Goal: Task Accomplishment & Management: Manage account settings

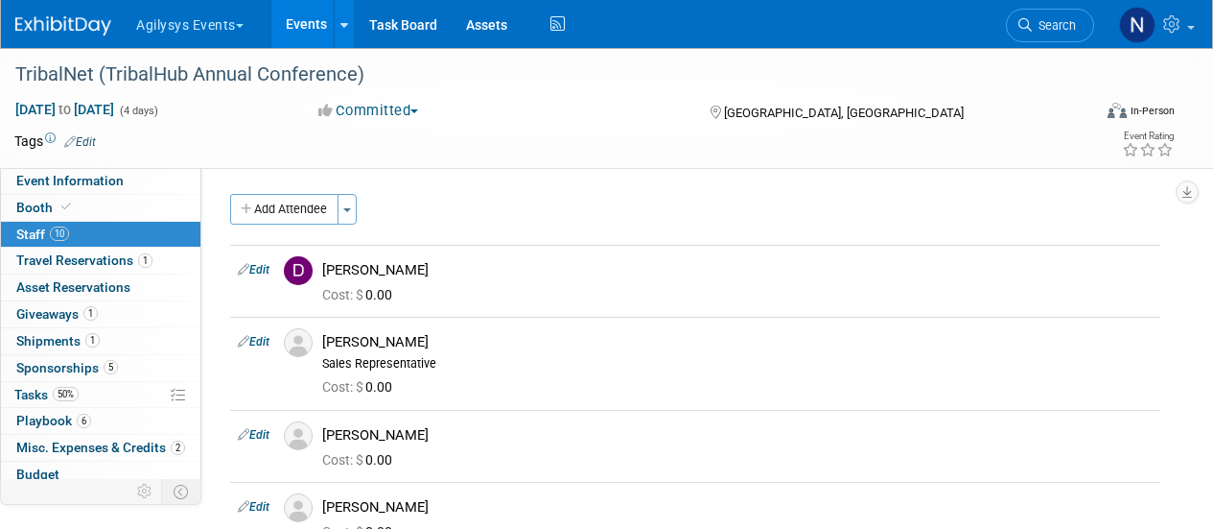
click at [1055, 12] on link "Search" at bounding box center [1050, 26] width 88 height 34
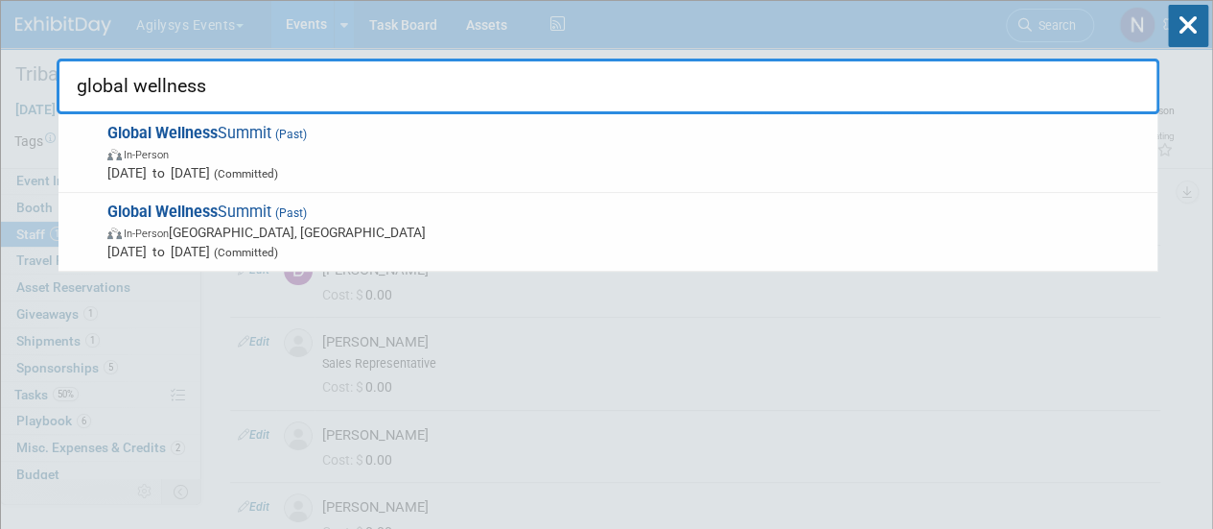
type input "global wellness"
click at [1192, 20] on icon at bounding box center [1188, 26] width 40 height 42
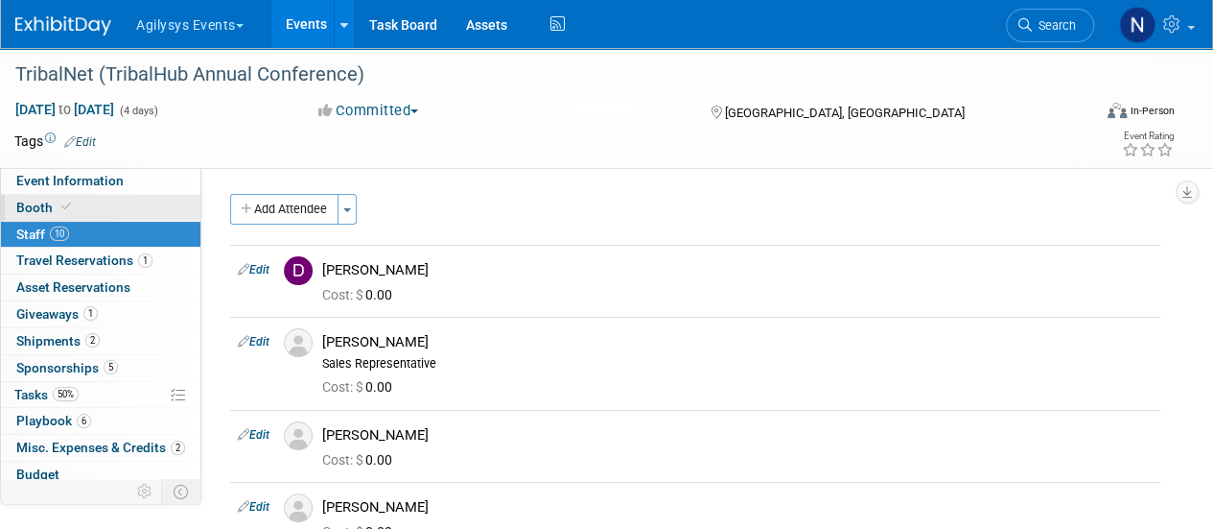
click at [130, 204] on link "Booth" at bounding box center [101, 208] width 200 height 26
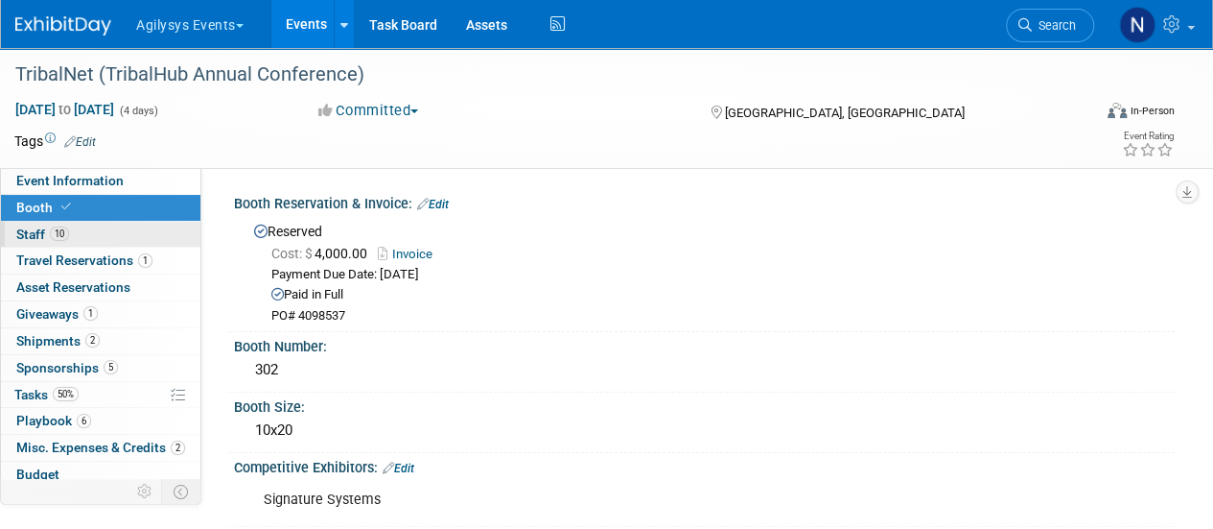
click at [96, 227] on link "10 Staff 10" at bounding box center [101, 235] width 200 height 26
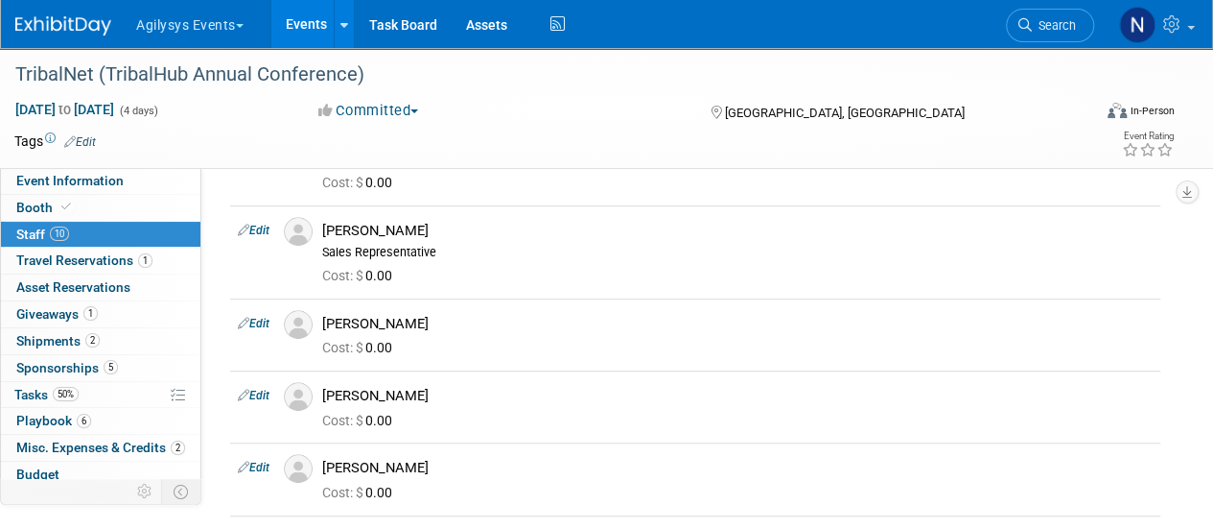
scroll to position [451, 0]
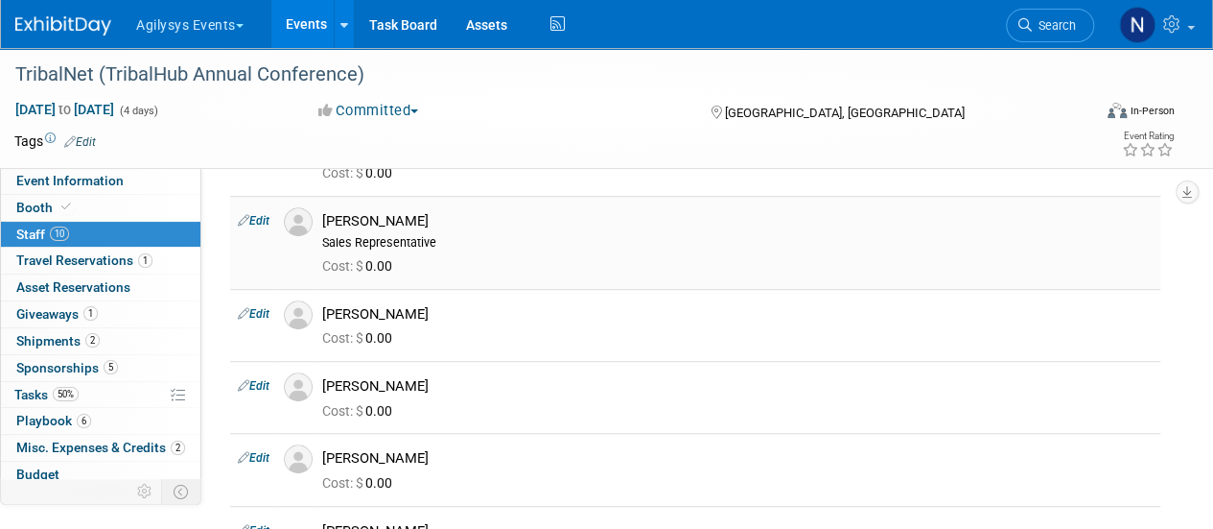
click at [257, 221] on link "Edit" at bounding box center [254, 220] width 32 height 13
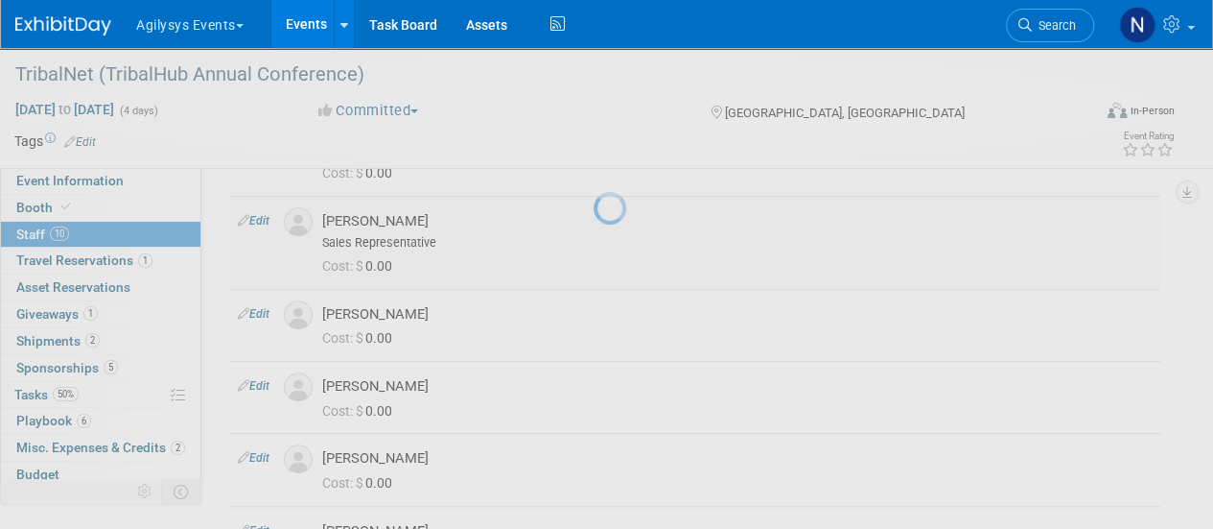
select select "bf2be223-a530-465e-a252-2b2d79ef4632"
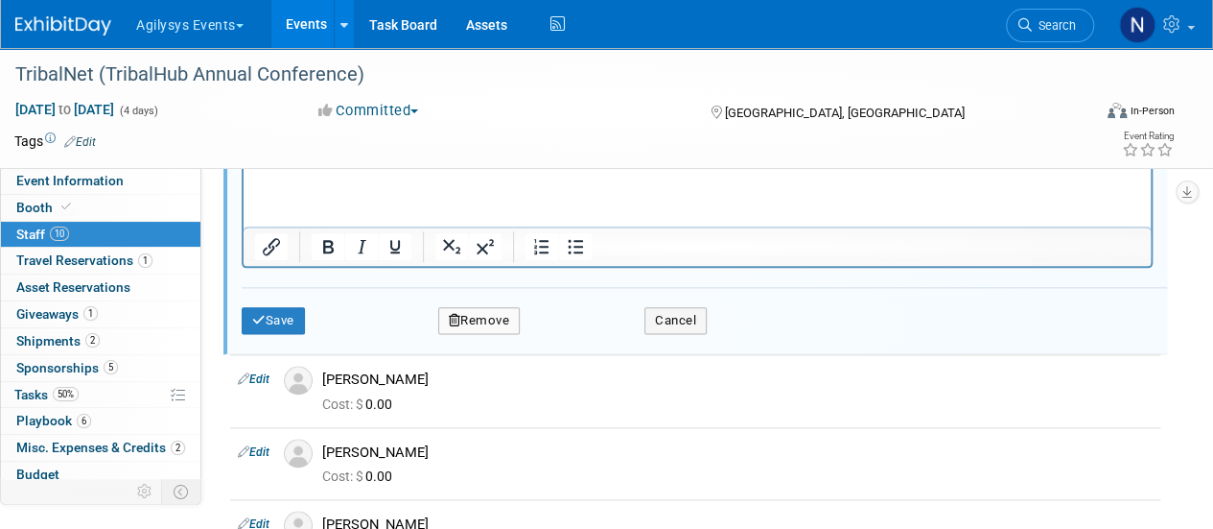
scroll to position [1099, 0]
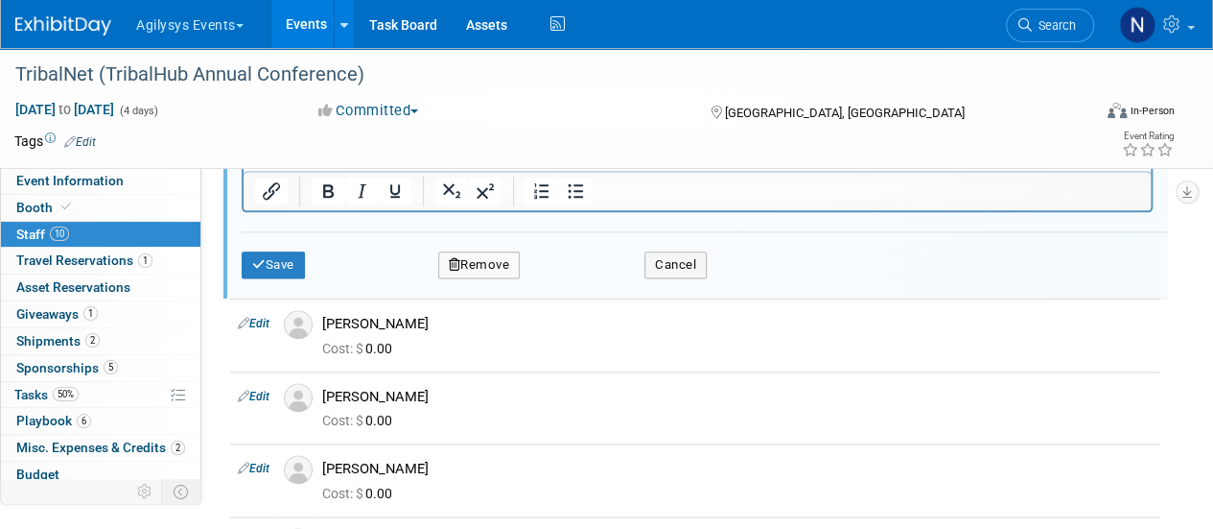
click at [497, 253] on button "Remove" at bounding box center [479, 264] width 82 height 27
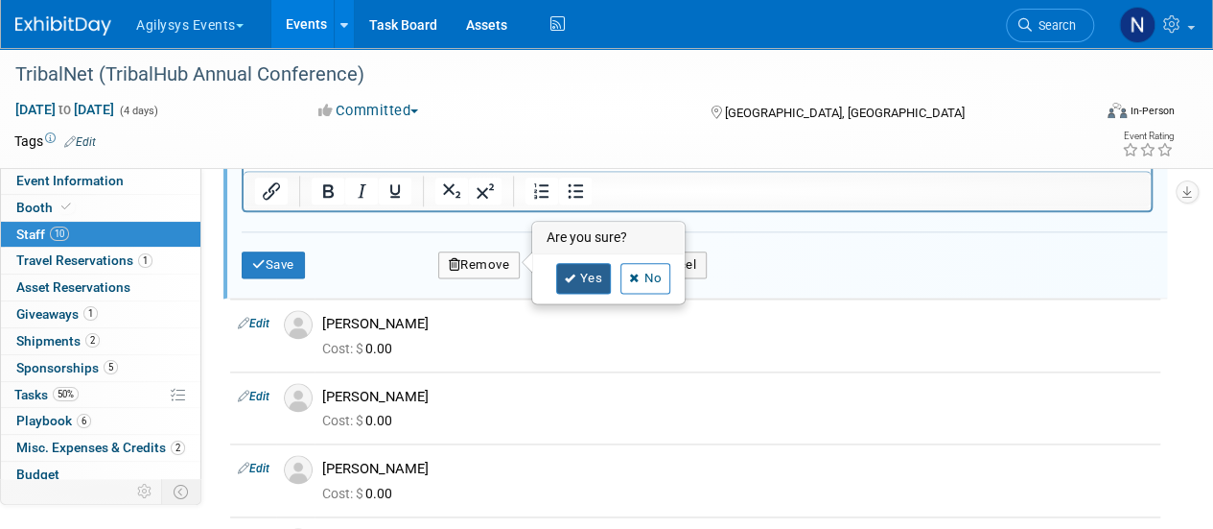
click at [585, 271] on link "Yes" at bounding box center [584, 278] width 56 height 31
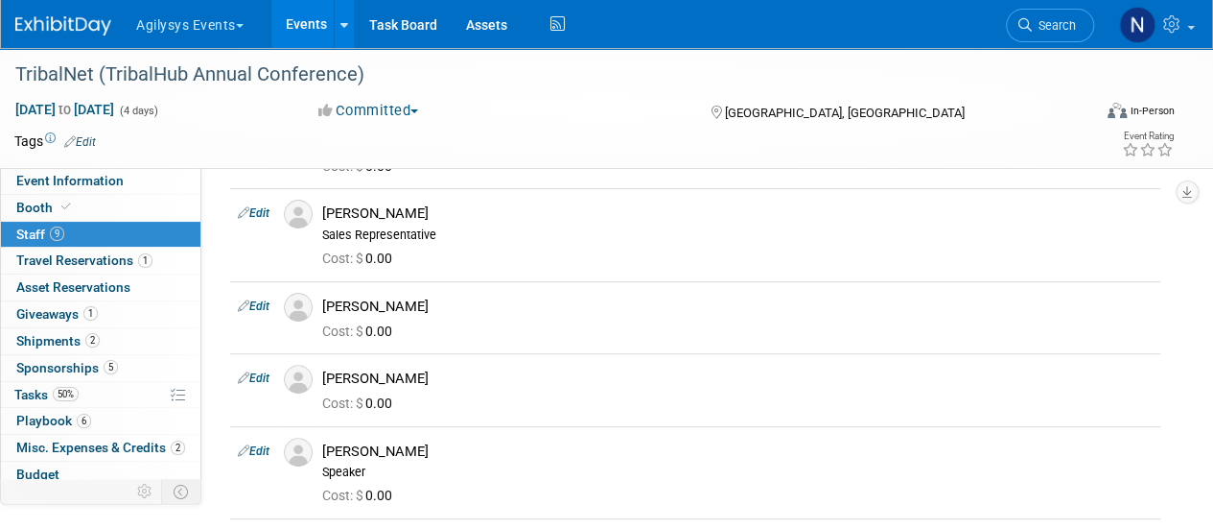
scroll to position [0, 0]
